Goal: Task Accomplishment & Management: Manage account settings

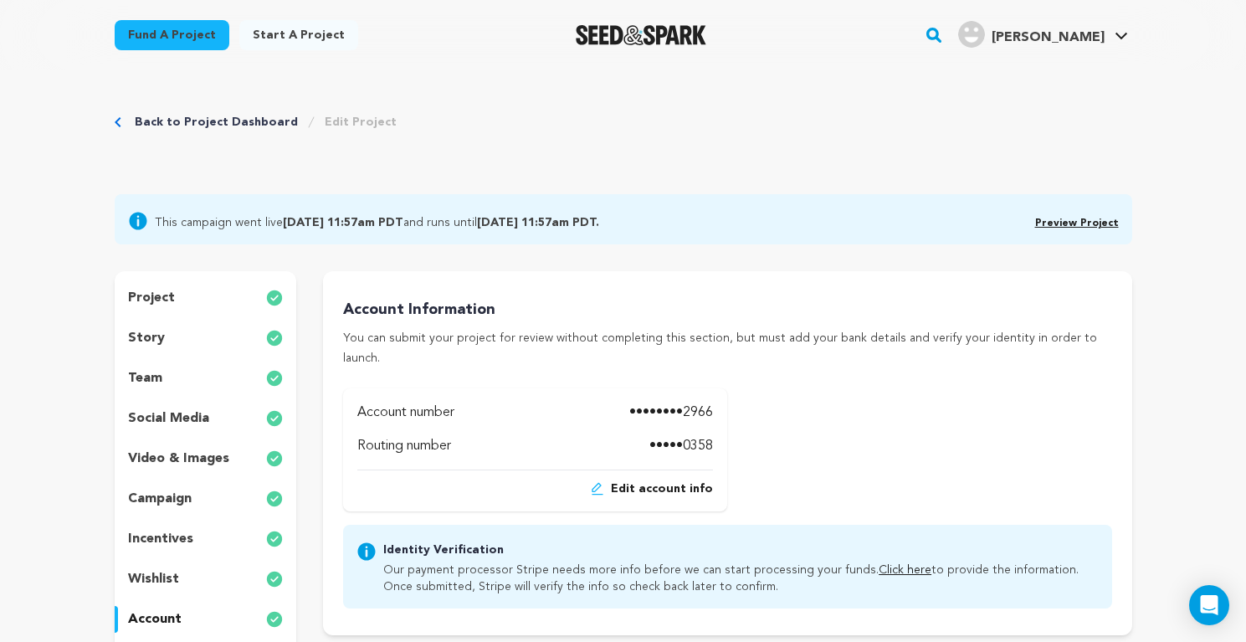
click at [175, 124] on link "Back to Project Dashboard" at bounding box center [216, 122] width 163 height 17
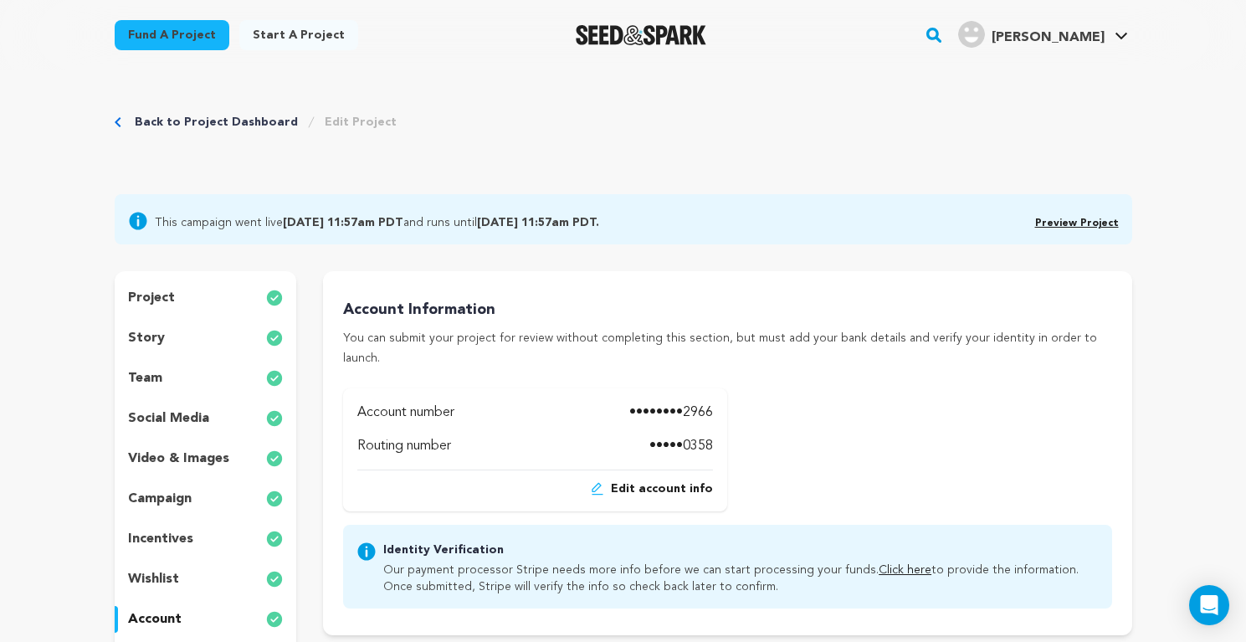
scroll to position [167, 0]
